Goal: Task Accomplishment & Management: Complete application form

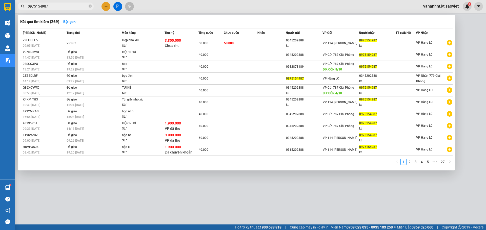
click at [41, 8] on input "0975154987" at bounding box center [58, 7] width 60 height 6
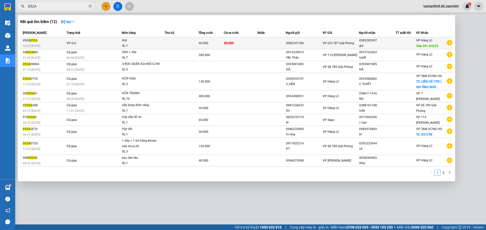
type input "D52A"
click at [151, 45] on div "SL: 1" at bounding box center [141, 46] width 38 height 6
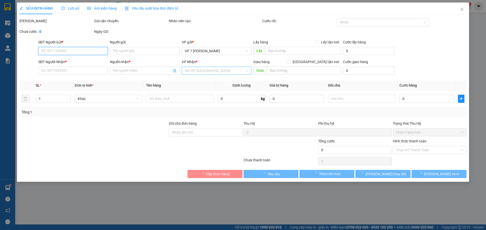
type input "0982341186"
type input "0383285397"
type input "gia"
type input "km224"
type input "0"
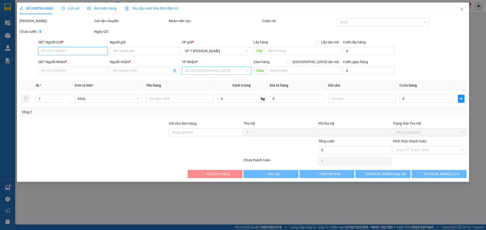
type input "60.000"
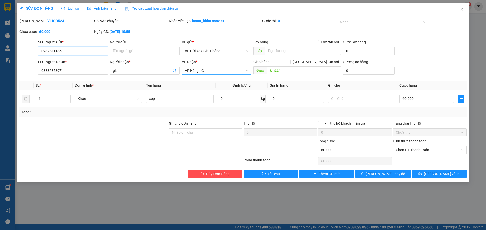
click at [216, 71] on span "VP Hàng LC" at bounding box center [216, 71] width 63 height 8
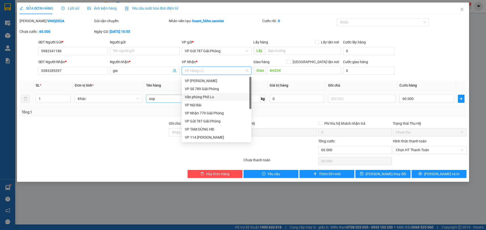
click at [209, 97] on div "Văn phòng Phố Lu" at bounding box center [216, 97] width 63 height 6
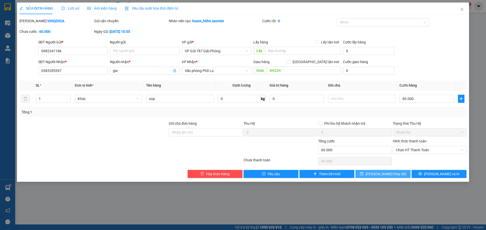
click at [392, 173] on span "[PERSON_NAME] thay đổi" at bounding box center [385, 174] width 40 height 6
